Goal: Task Accomplishment & Management: Manage account settings

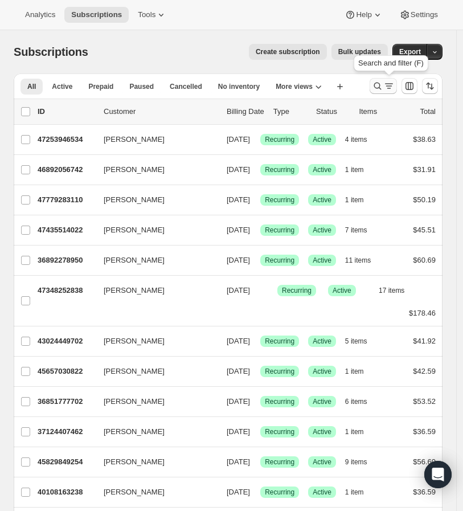
click at [381, 85] on icon "Search and filter results" at bounding box center [377, 86] width 7 height 7
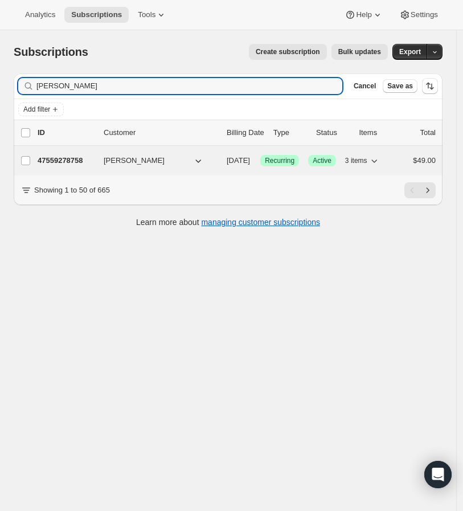
type input "[PERSON_NAME]"
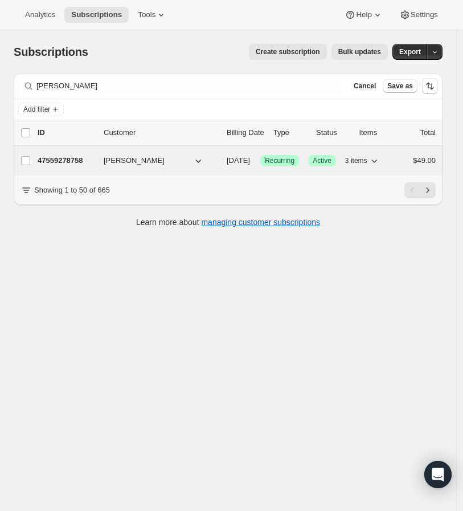
click at [129, 159] on span "[PERSON_NAME]" at bounding box center [134, 160] width 61 height 11
click at [377, 161] on icon "button" at bounding box center [374, 160] width 6 height 3
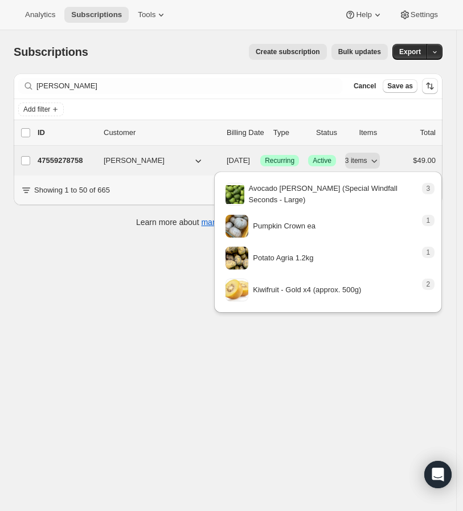
click at [197, 162] on icon "button" at bounding box center [199, 160] width 6 height 3
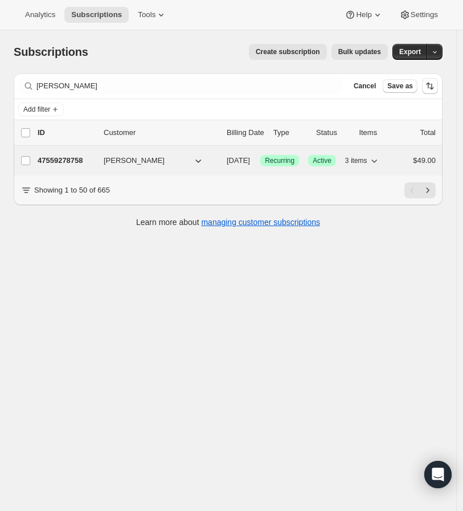
click at [197, 162] on icon "button" at bounding box center [199, 160] width 6 height 3
click at [194, 160] on icon "button" at bounding box center [197, 160] width 11 height 11
click at [196, 160] on icon "button" at bounding box center [197, 160] width 11 height 11
click at [380, 160] on icon "button" at bounding box center [373, 160] width 11 height 11
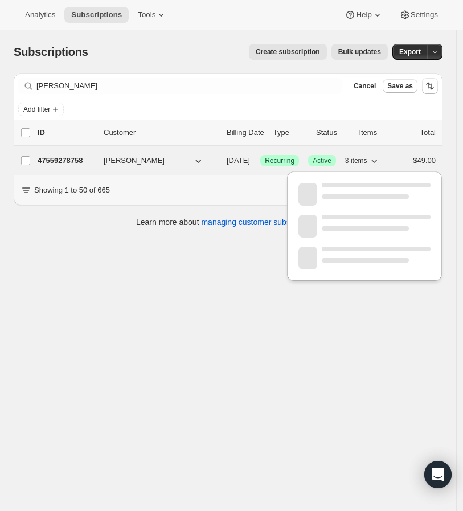
click at [380, 162] on icon "button" at bounding box center [373, 160] width 11 height 11
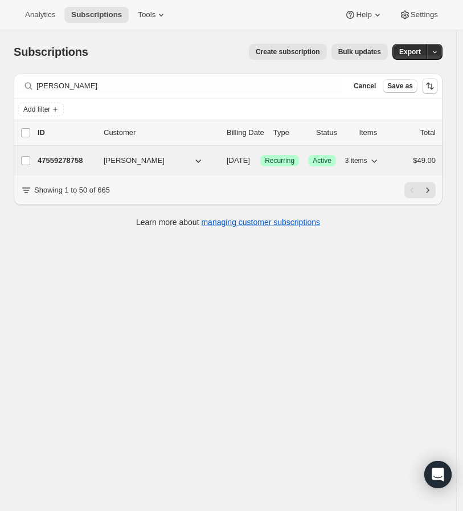
click at [380, 162] on icon "button" at bounding box center [373, 160] width 11 height 11
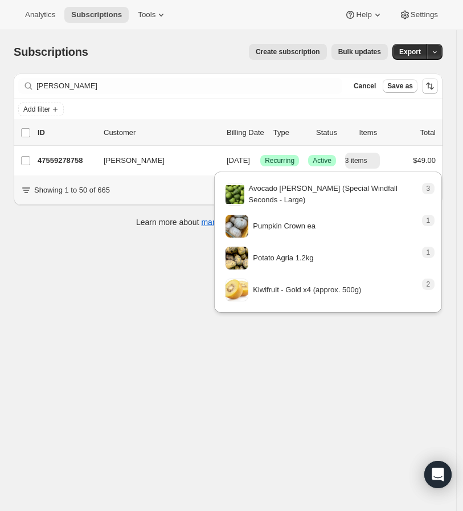
click at [163, 291] on div "Subscriptions. This page is ready Subscriptions Create subscription Bulk update…" at bounding box center [228, 285] width 456 height 511
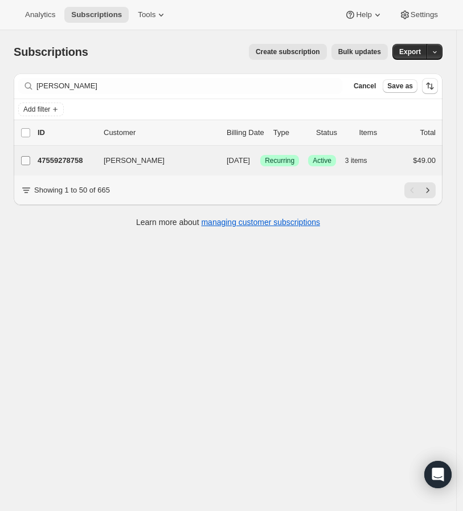
click at [24, 165] on input "[PERSON_NAME]" at bounding box center [25, 160] width 9 height 9
checkbox input "true"
click at [434, 134] on icon "button" at bounding box center [429, 132] width 11 height 11
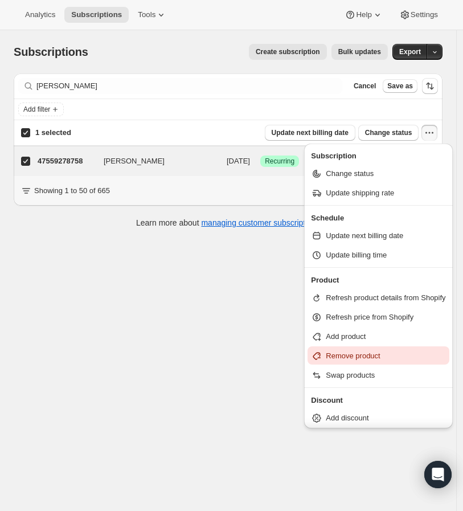
click at [350, 356] on span "Remove product" at bounding box center [353, 355] width 54 height 9
select select "12"
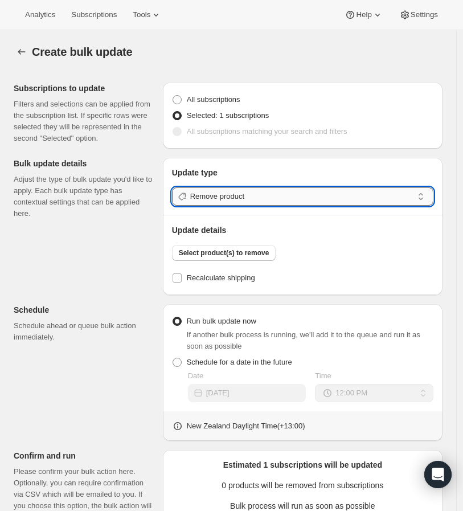
click at [225, 199] on input "Remove product" at bounding box center [301, 196] width 223 height 18
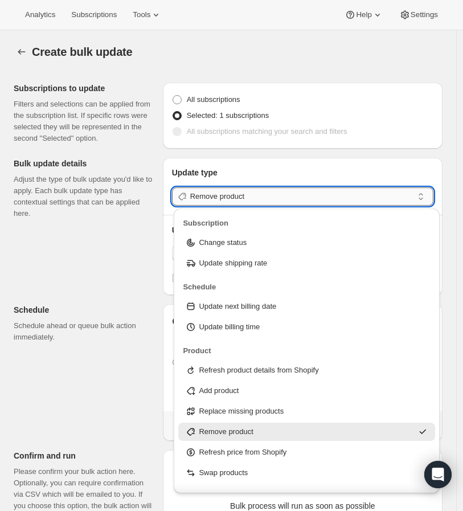
click at [225, 199] on input "Remove product" at bounding box center [301, 196] width 223 height 18
click at [81, 231] on div "Subscriptions to update Filters and selections can be applied from the subscrip…" at bounding box center [224, 383] width 438 height 621
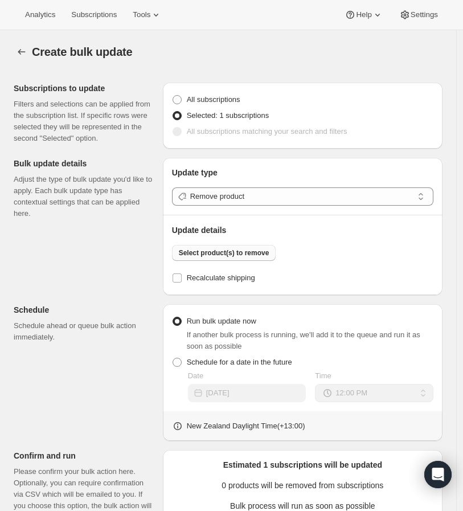
click at [200, 251] on span "Select product(s) to remove" at bounding box center [224, 252] width 91 height 9
click at [20, 52] on icon "button" at bounding box center [21, 51] width 11 height 11
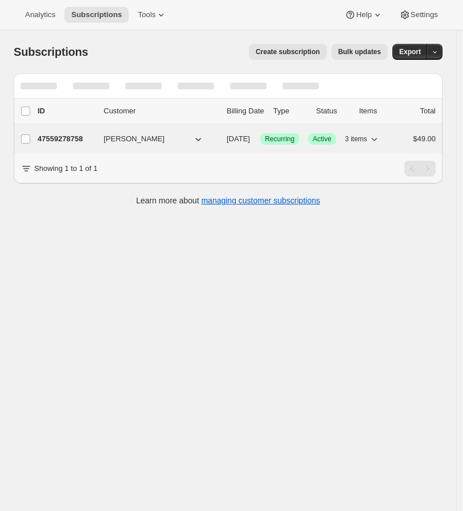
click at [367, 139] on span "3 items" at bounding box center [356, 138] width 22 height 9
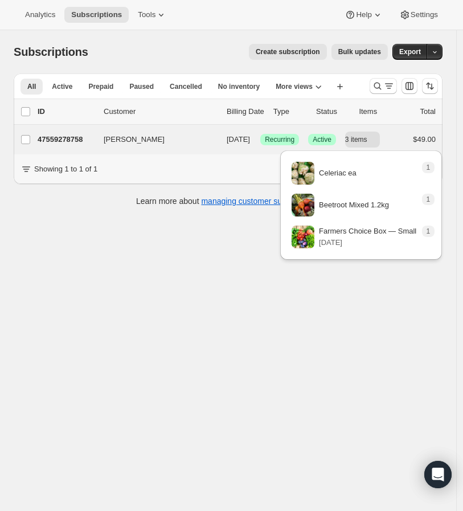
click at [187, 154] on div "Marie Thomsen 47559278758 Marie Thomsen 10/04/2025 Success Recurring Success Ac…" at bounding box center [228, 140] width 429 height 30
click at [411, 145] on div "$49.00" at bounding box center [423, 139] width 24 height 11
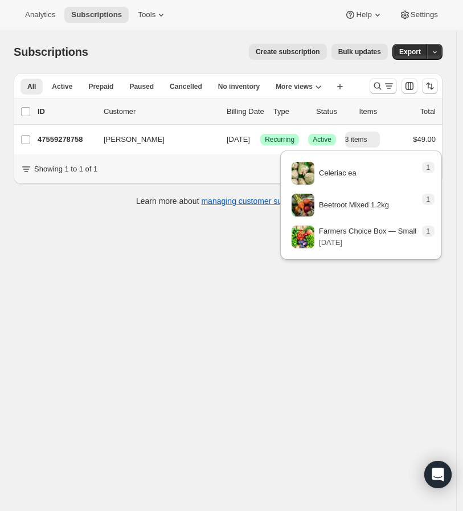
click at [220, 184] on div "Showing 1 to 1 of 1" at bounding box center [228, 169] width 429 height 30
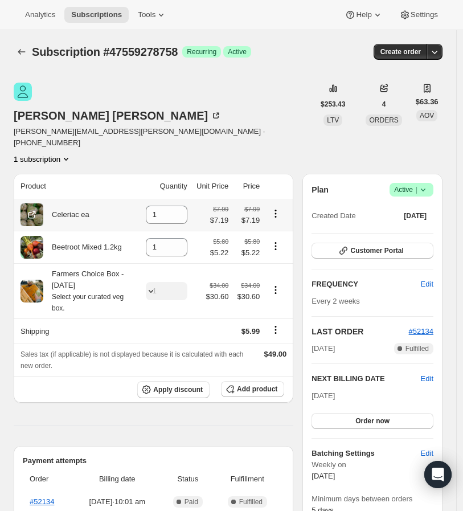
click at [277, 208] on icon "Product actions" at bounding box center [275, 213] width 11 height 11
click at [277, 192] on span "Remove" at bounding box center [272, 196] width 27 height 9
type input "0"
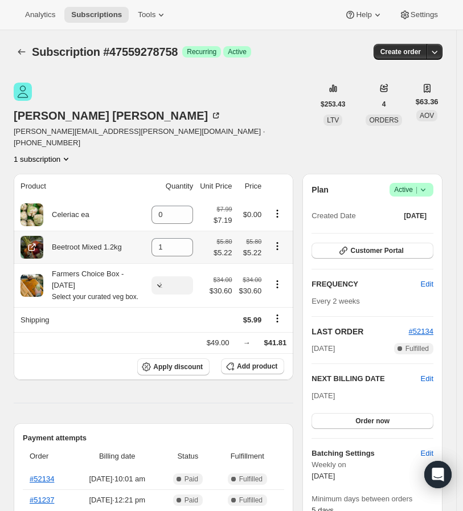
click at [281, 240] on icon "Product actions" at bounding box center [277, 245] width 11 height 11
click at [279, 227] on span "Remove" at bounding box center [274, 229] width 27 height 9
type input "0"
click at [24, 52] on icon "Subscriptions" at bounding box center [21, 51] width 11 height 11
